Goal: Task Accomplishment & Management: Manage account settings

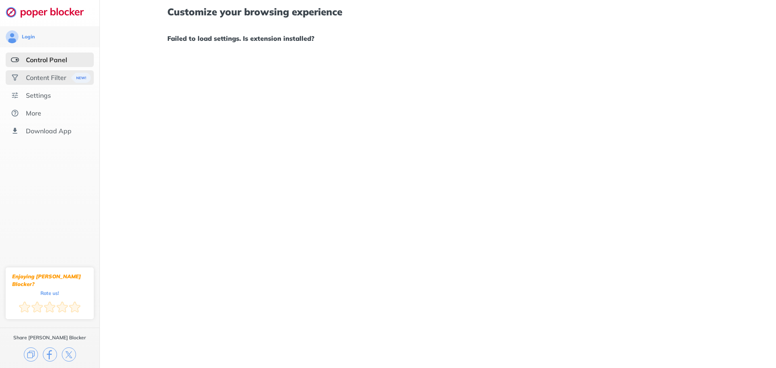
click at [47, 77] on div "Content Filter" at bounding box center [46, 78] width 40 height 8
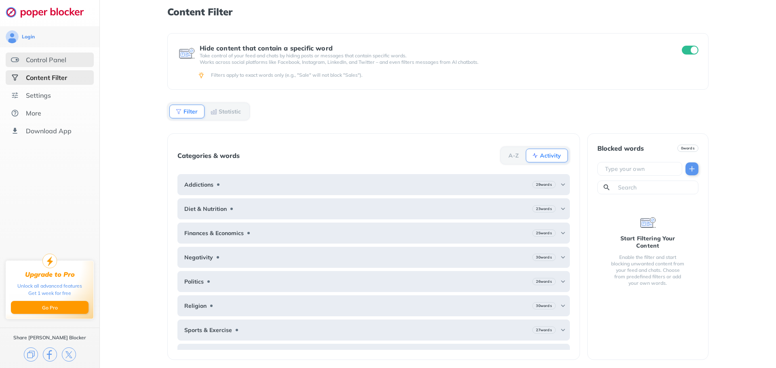
click at [47, 63] on div "Control Panel" at bounding box center [46, 60] width 40 height 8
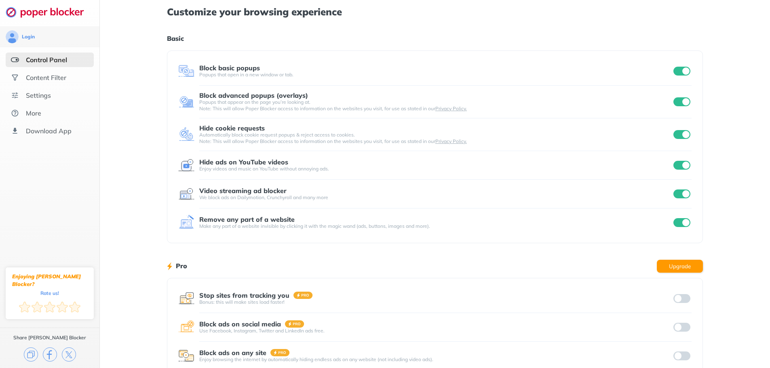
click at [395, 28] on div "Customize your browsing experience Basic Block basic popups Popups that open in…" at bounding box center [435, 209] width 536 height 418
